Goal: Information Seeking & Learning: Learn about a topic

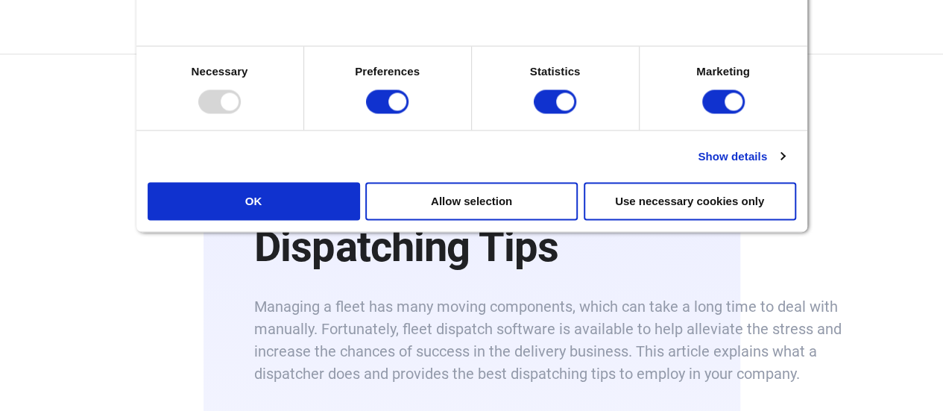
click at [754, 233] on h1 "All About Fleet Dispatch + 20 Dispatching Tips" at bounding box center [556, 222] width 604 height 98
click at [409, 113] on input "Preferences" at bounding box center [387, 101] width 42 height 24
checkbox input "false"
click at [559, 113] on input "Statistics" at bounding box center [555, 101] width 42 height 24
checkbox input "false"
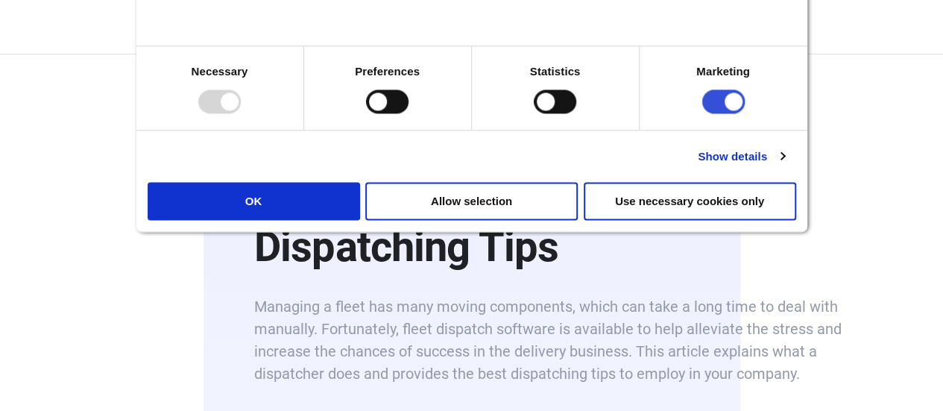
click at [702, 113] on input "Marketing" at bounding box center [723, 101] width 42 height 24
checkbox input "false"
click at [744, 182] on button "Use necessary cookies only" at bounding box center [690, 201] width 212 height 38
